Goal: Information Seeking & Learning: Learn about a topic

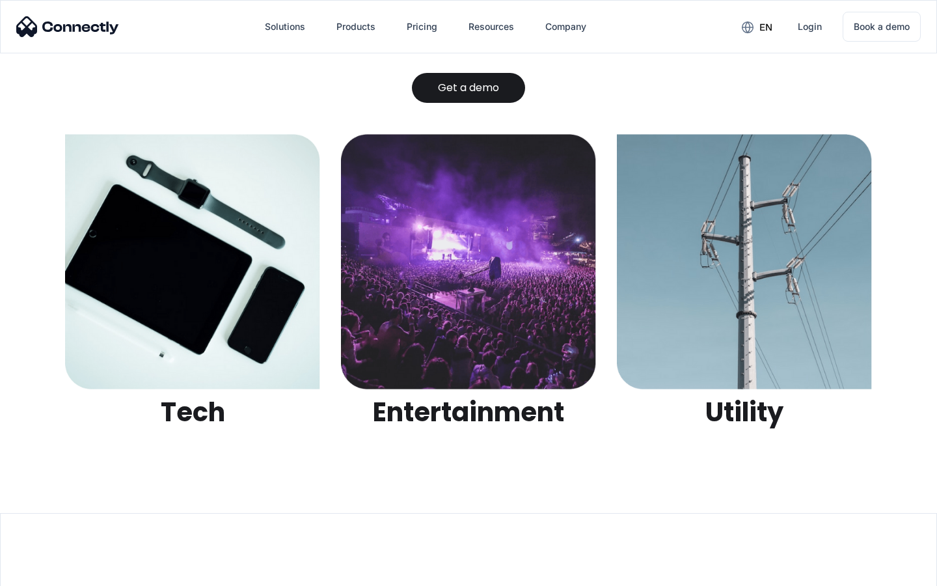
scroll to position [4106, 0]
